Goal: Transaction & Acquisition: Purchase product/service

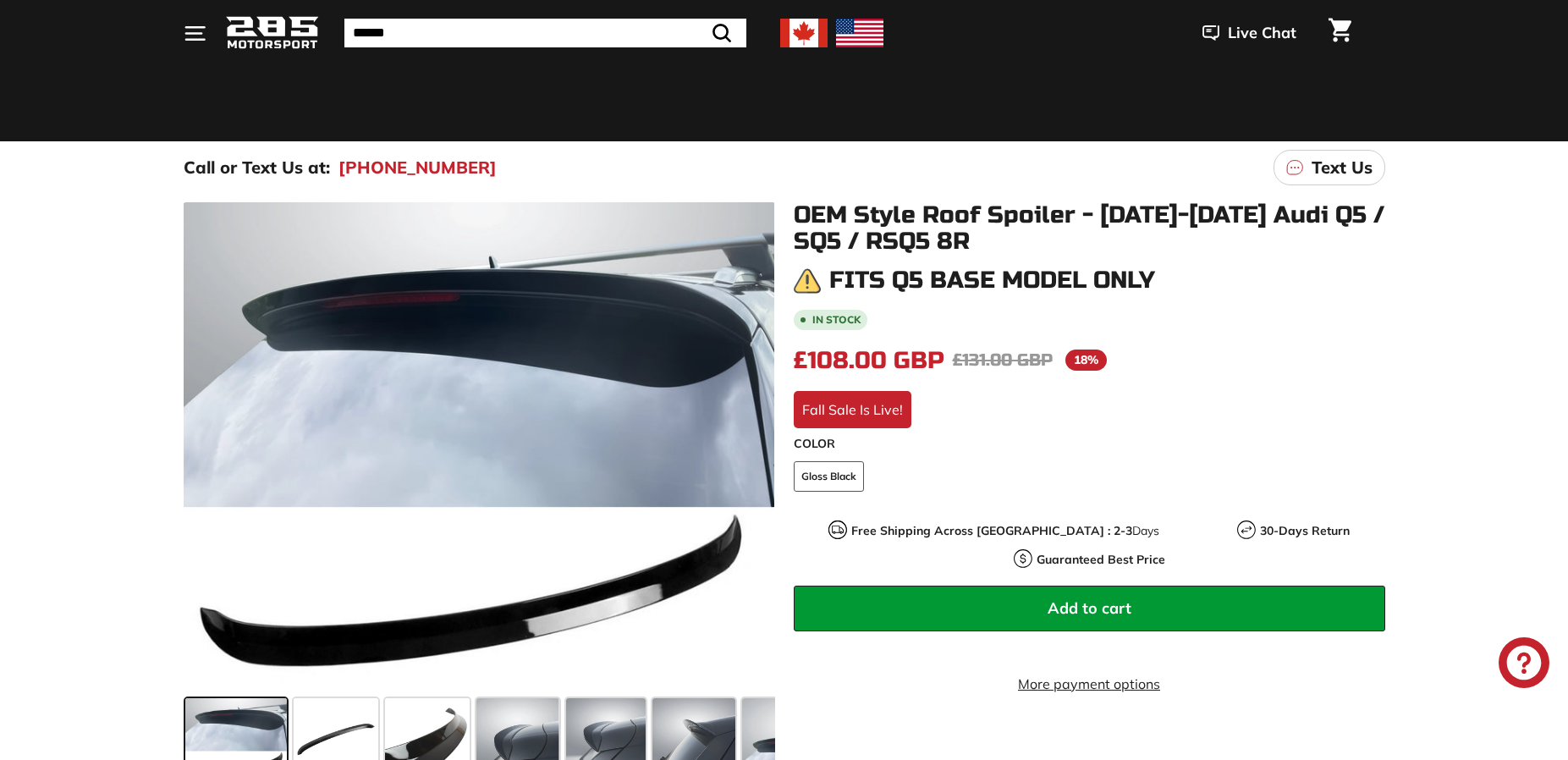
scroll to position [169, 0]
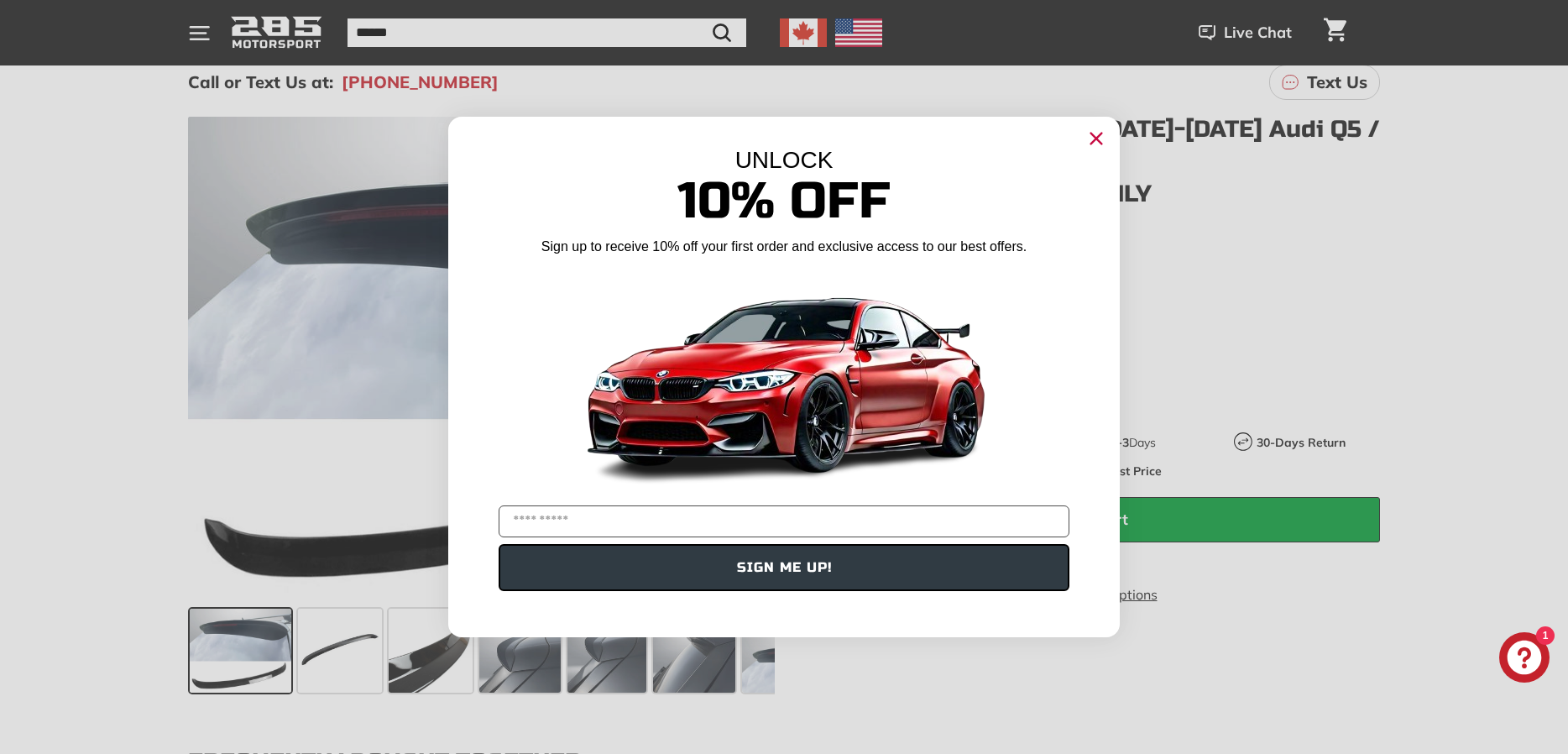
click at [1101, 136] on circle "Close dialog" at bounding box center [1096, 138] width 25 height 25
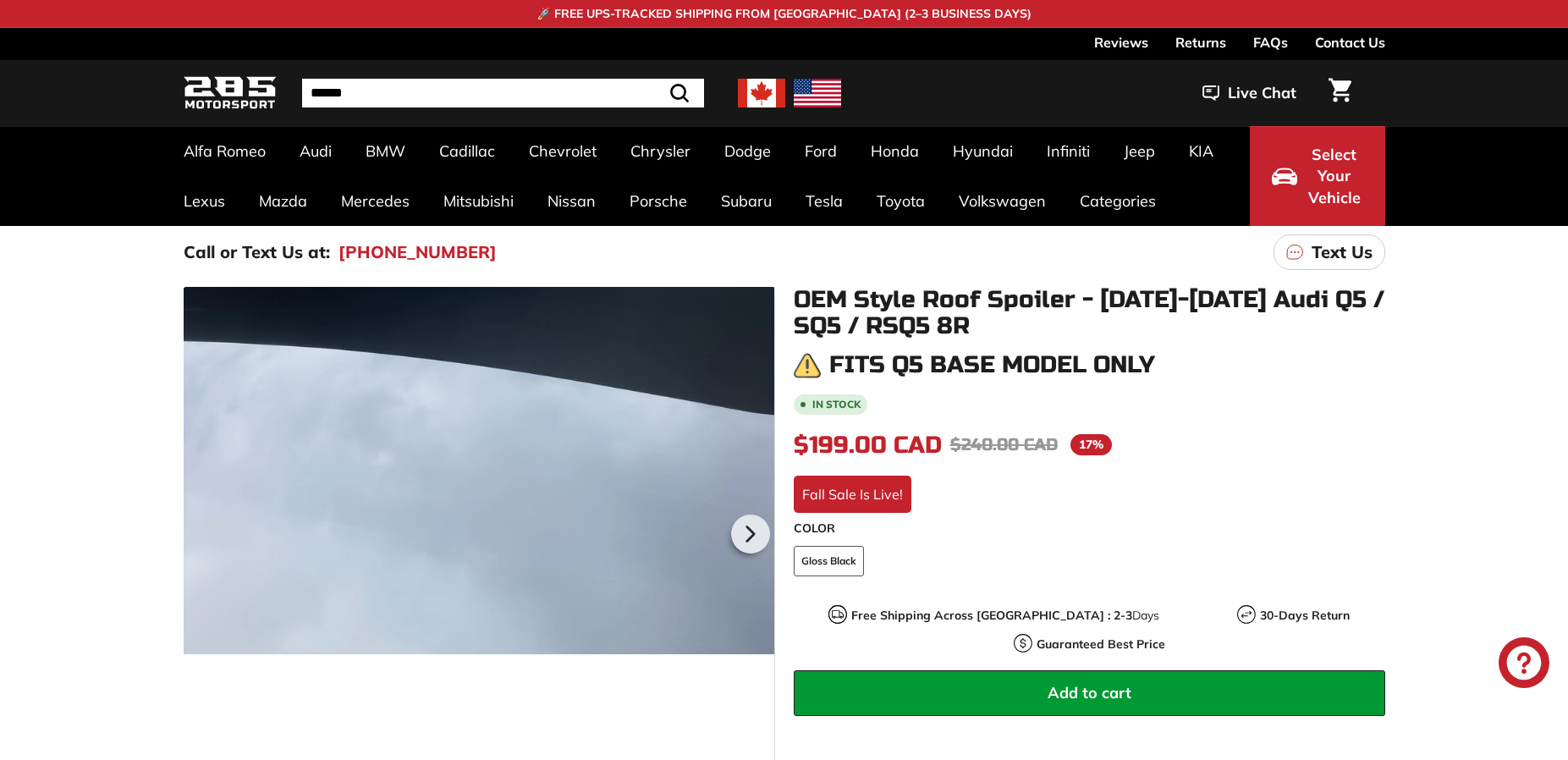
click at [536, 529] on div at bounding box center [479, 531] width 592 height 489
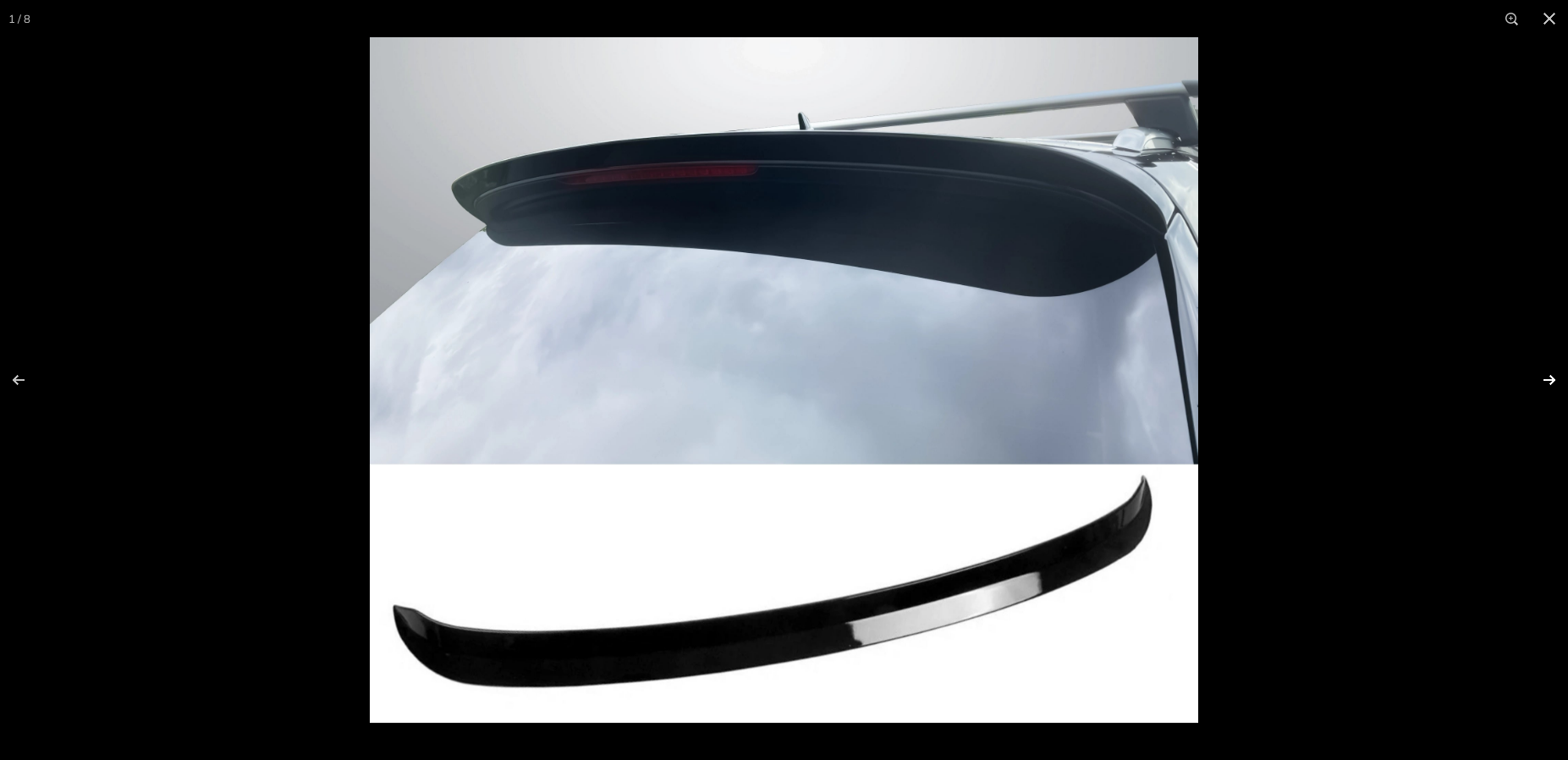
click at [1546, 381] on button at bounding box center [1538, 380] width 59 height 85
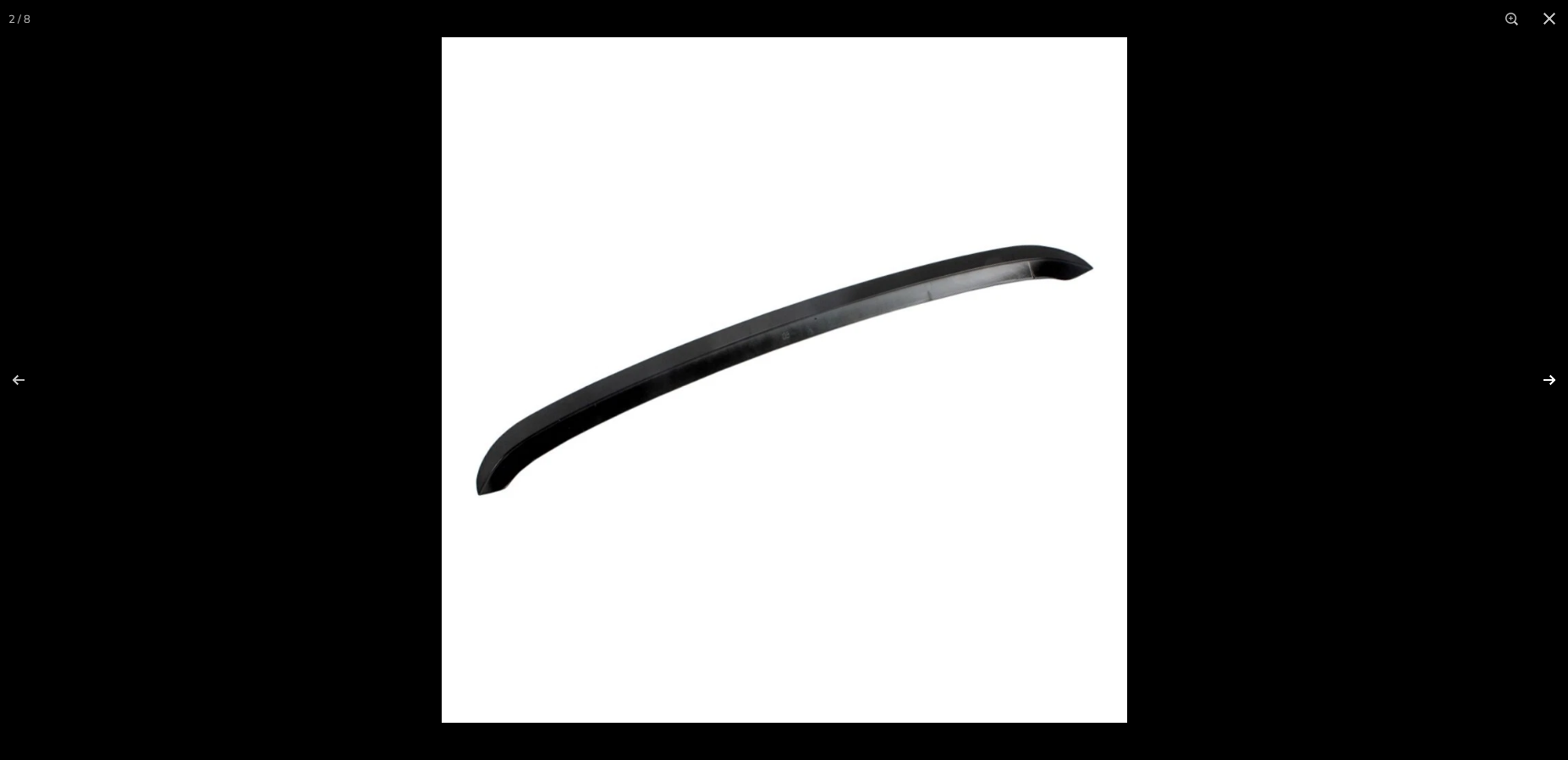
click at [1546, 381] on button at bounding box center [1538, 380] width 59 height 85
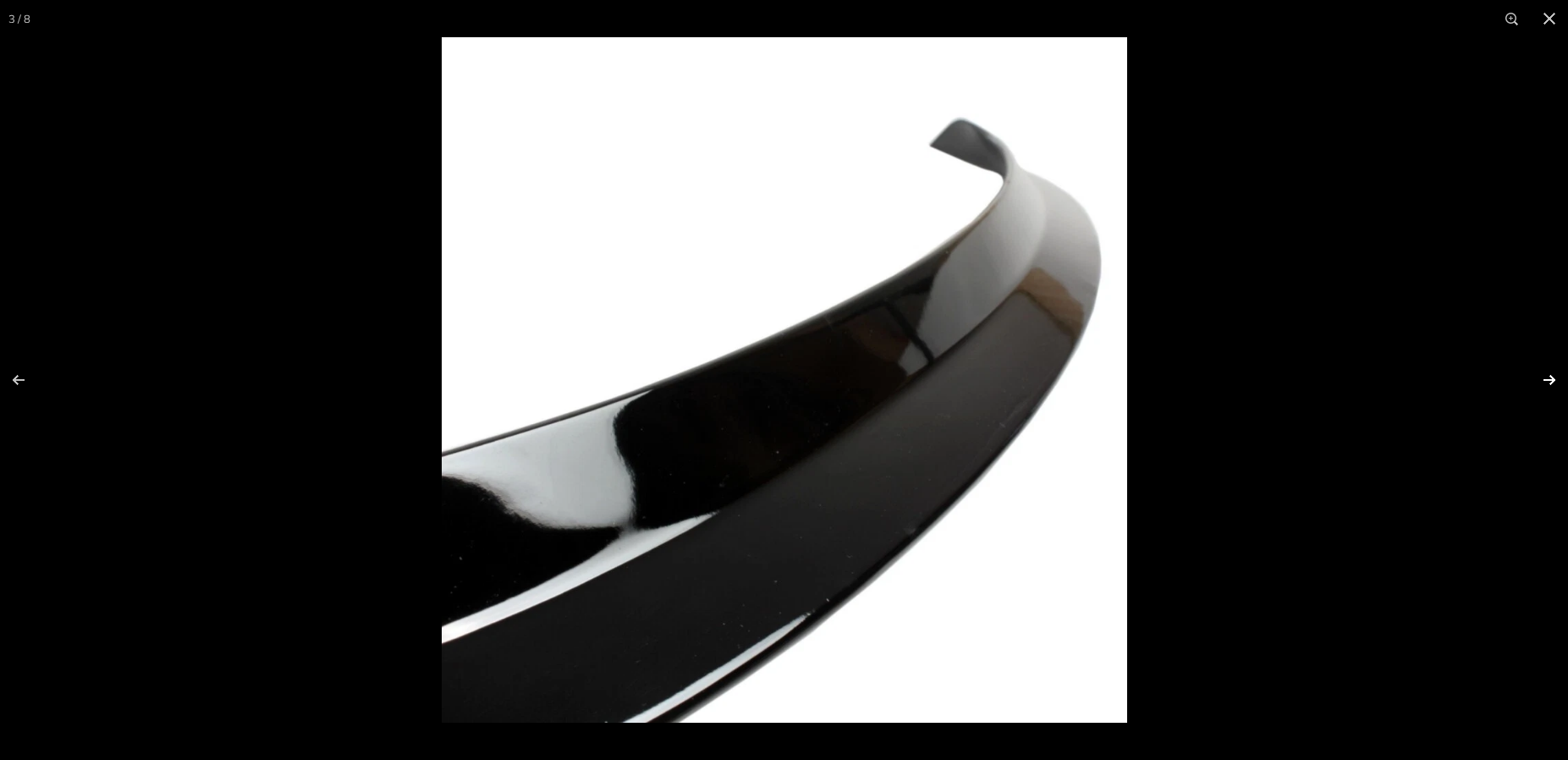
click at [1546, 381] on button at bounding box center [1538, 380] width 59 height 85
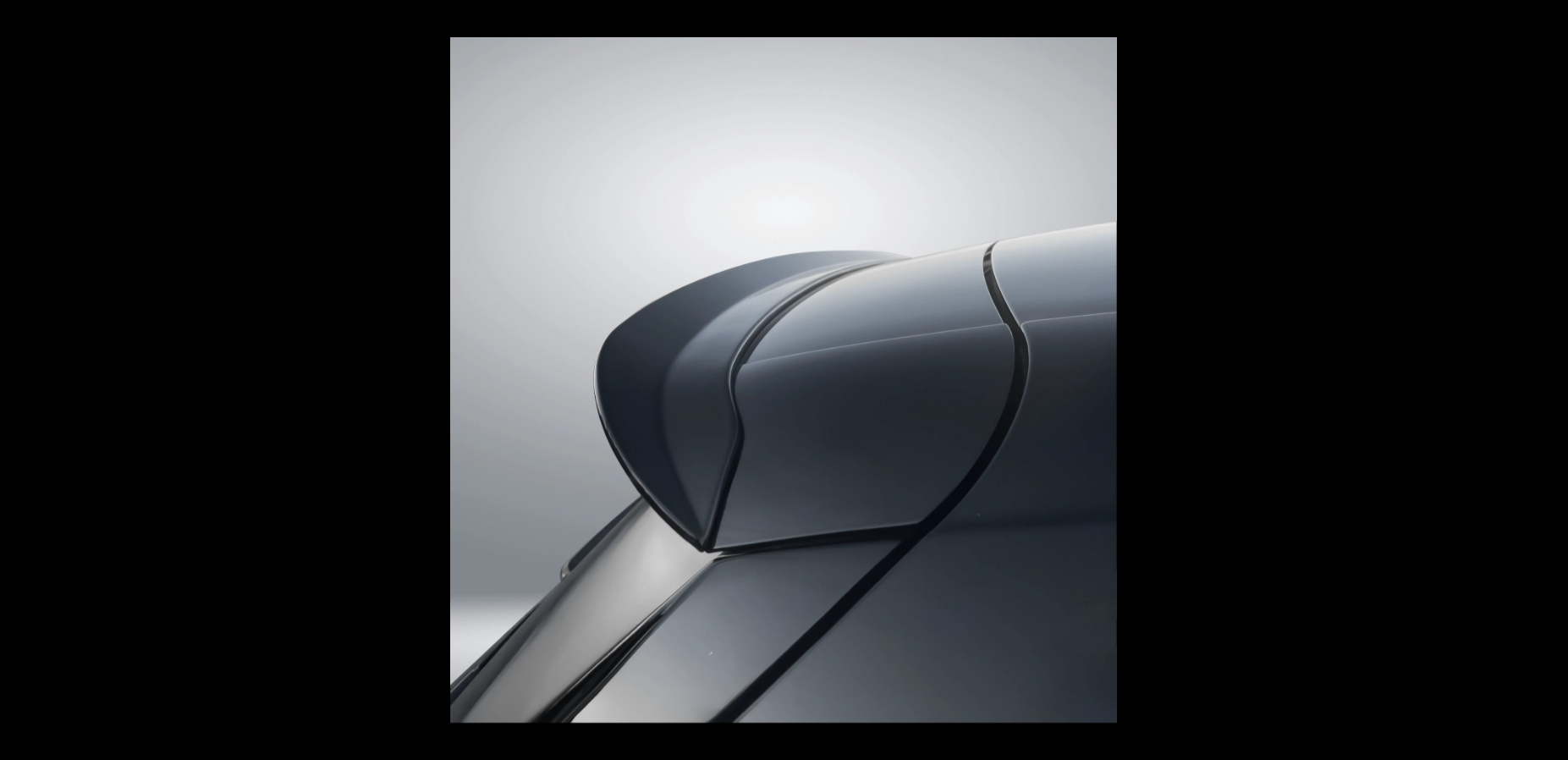
click at [1546, 381] on button at bounding box center [1538, 380] width 59 height 85
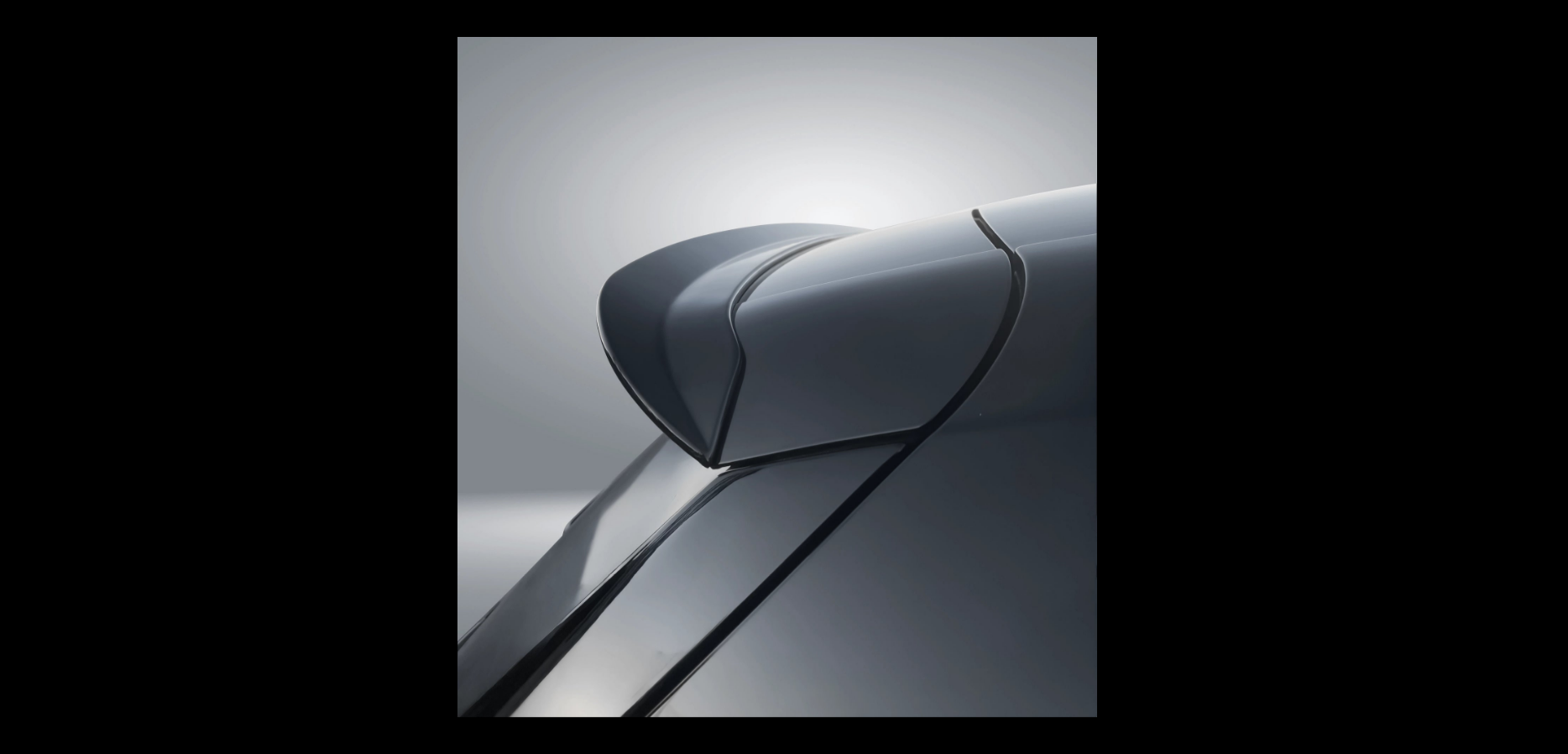
click at [1534, 378] on button at bounding box center [1538, 377] width 59 height 84
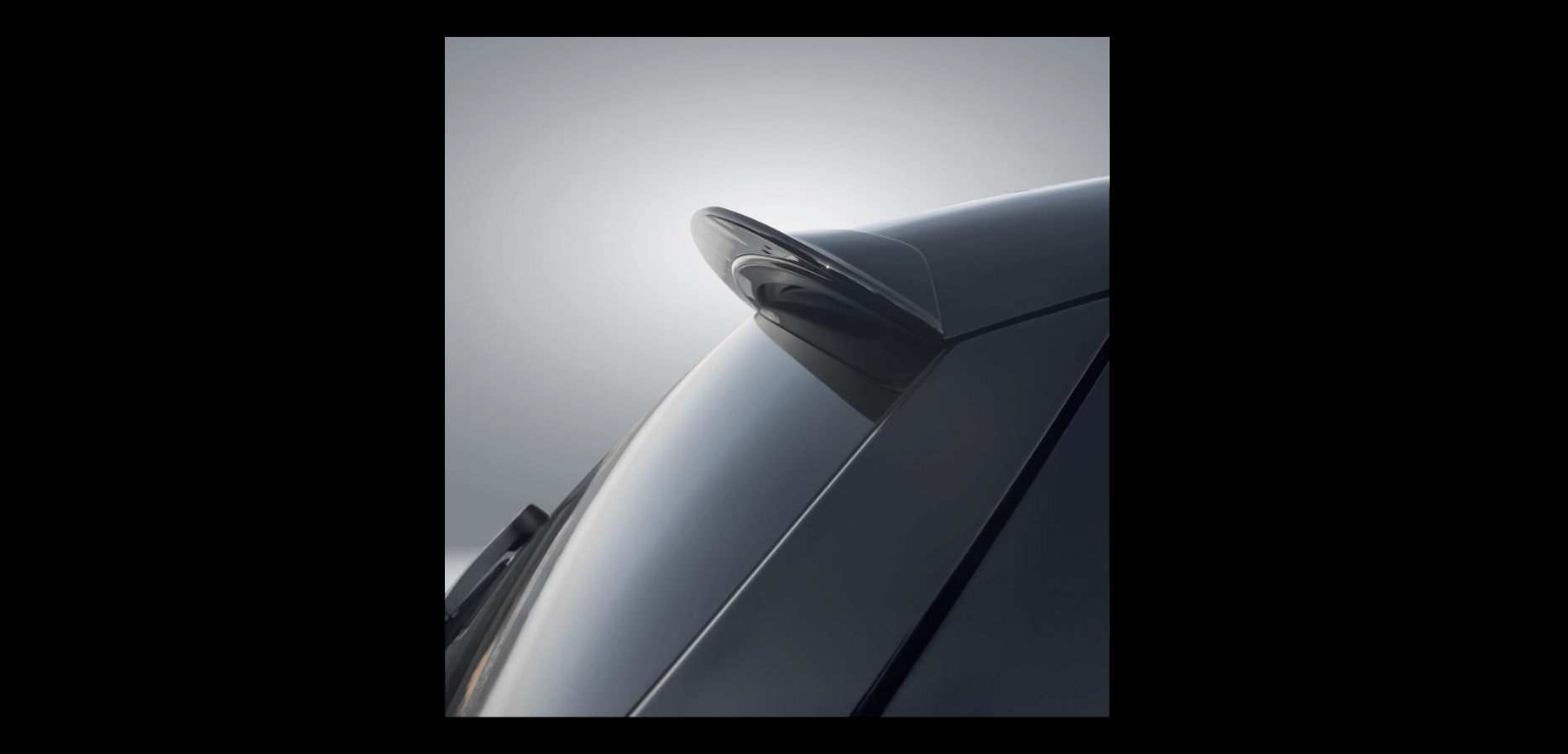
click at [1534, 378] on button at bounding box center [1538, 377] width 59 height 84
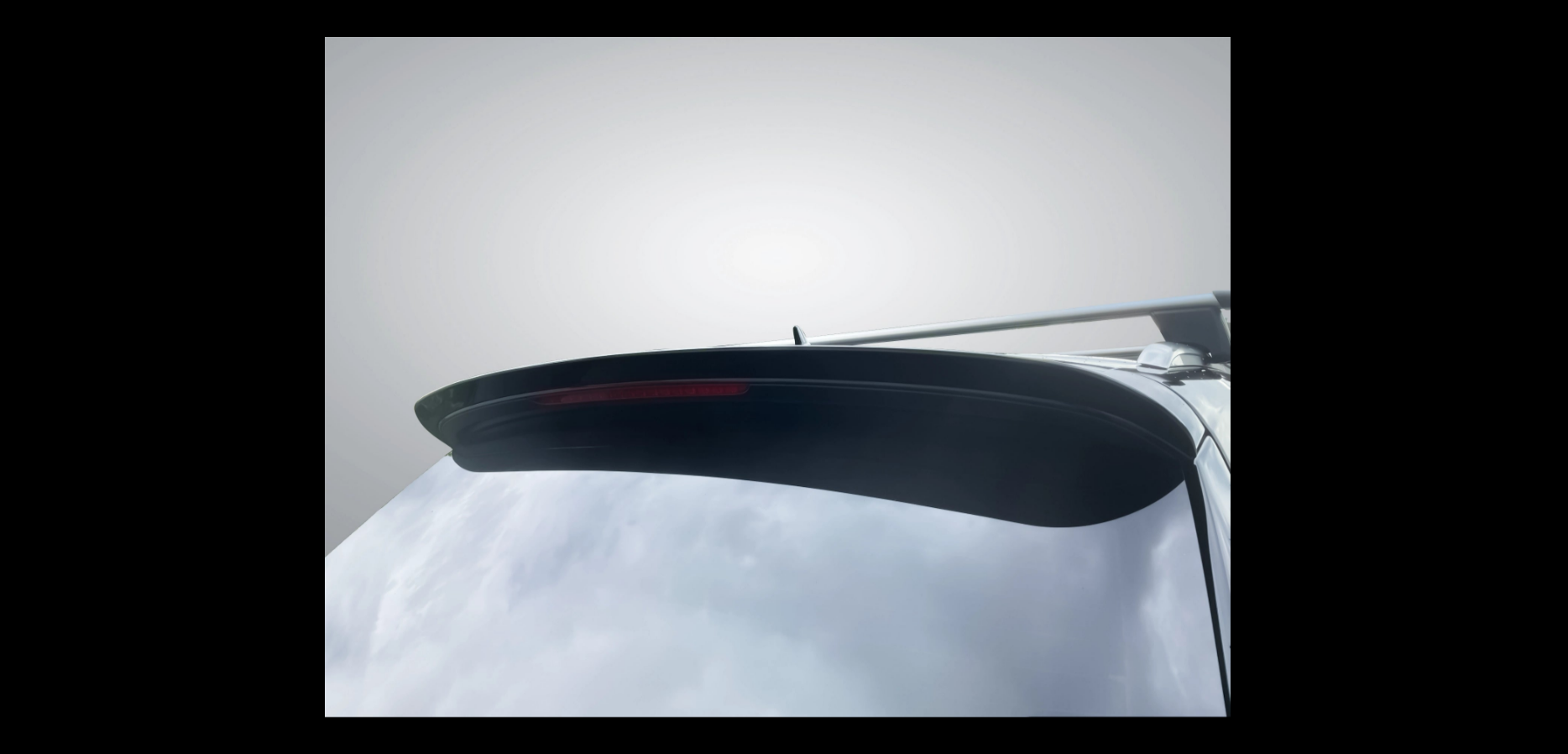
scroll to position [0, 173]
click at [1534, 378] on button at bounding box center [1538, 377] width 59 height 84
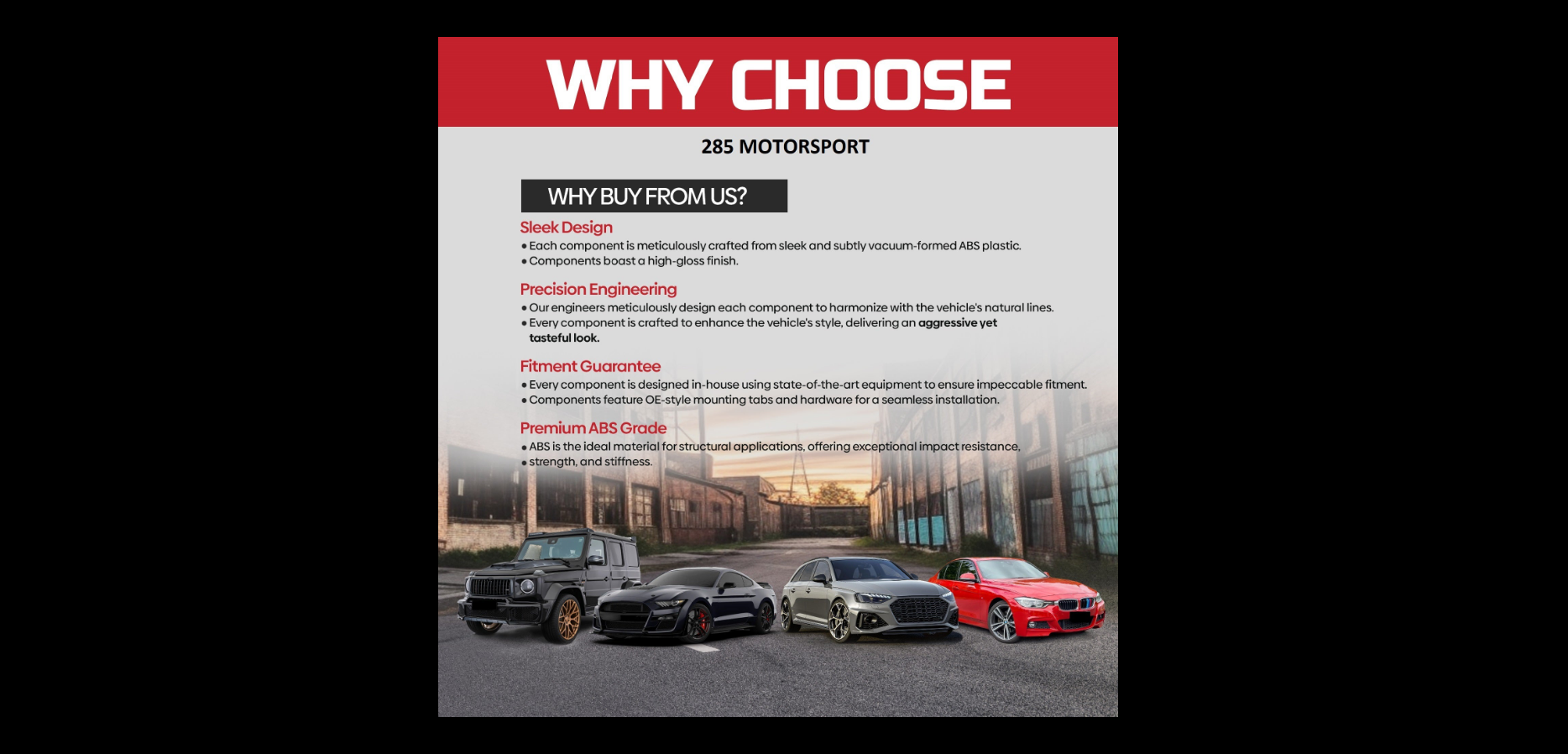
click at [1534, 378] on button at bounding box center [1538, 377] width 59 height 84
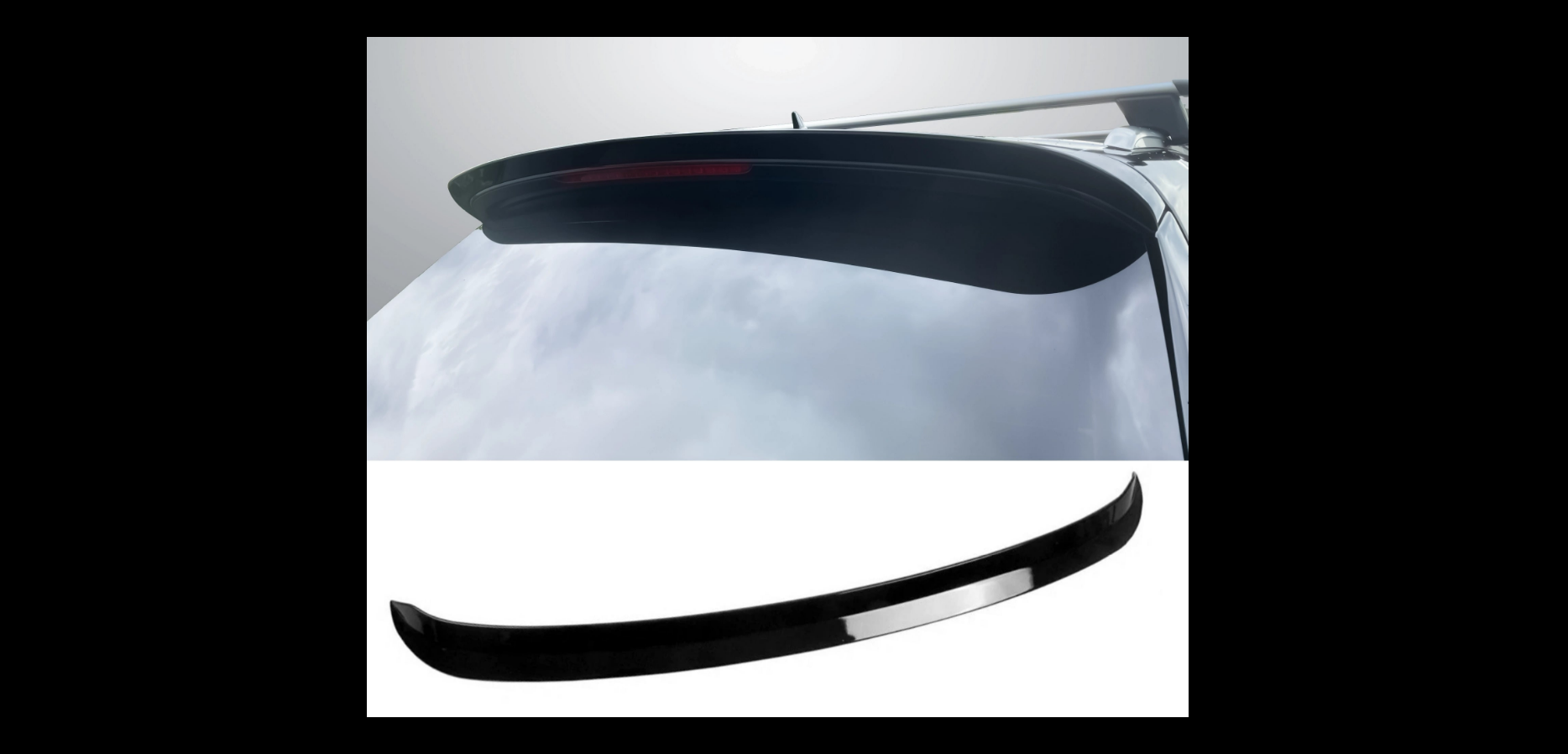
scroll to position [0, 0]
click at [1552, 15] on button at bounding box center [1550, 19] width 37 height 37
